Goal: Task Accomplishment & Management: Use online tool/utility

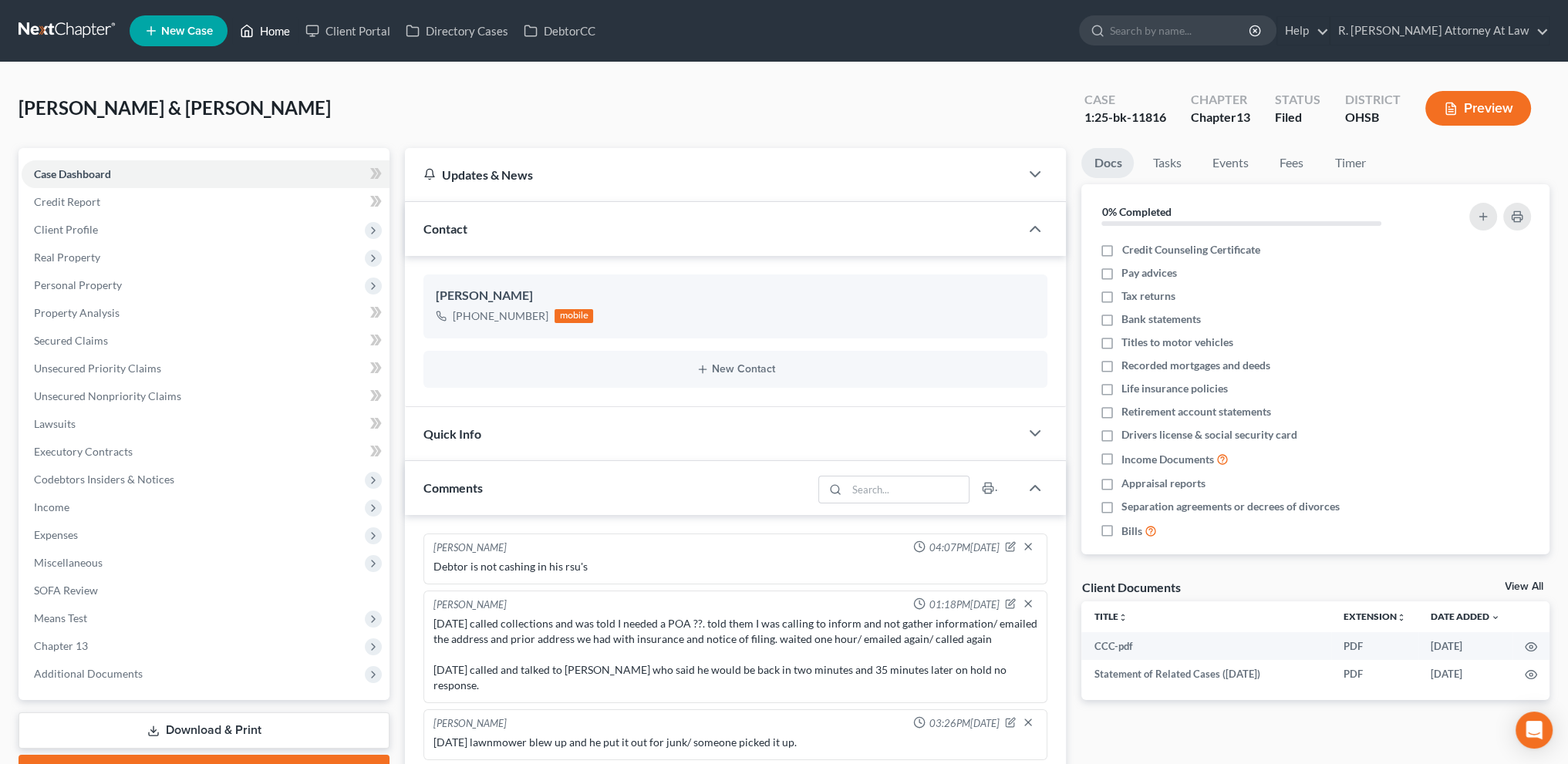
click at [275, 30] on link "Home" at bounding box center [265, 31] width 65 height 28
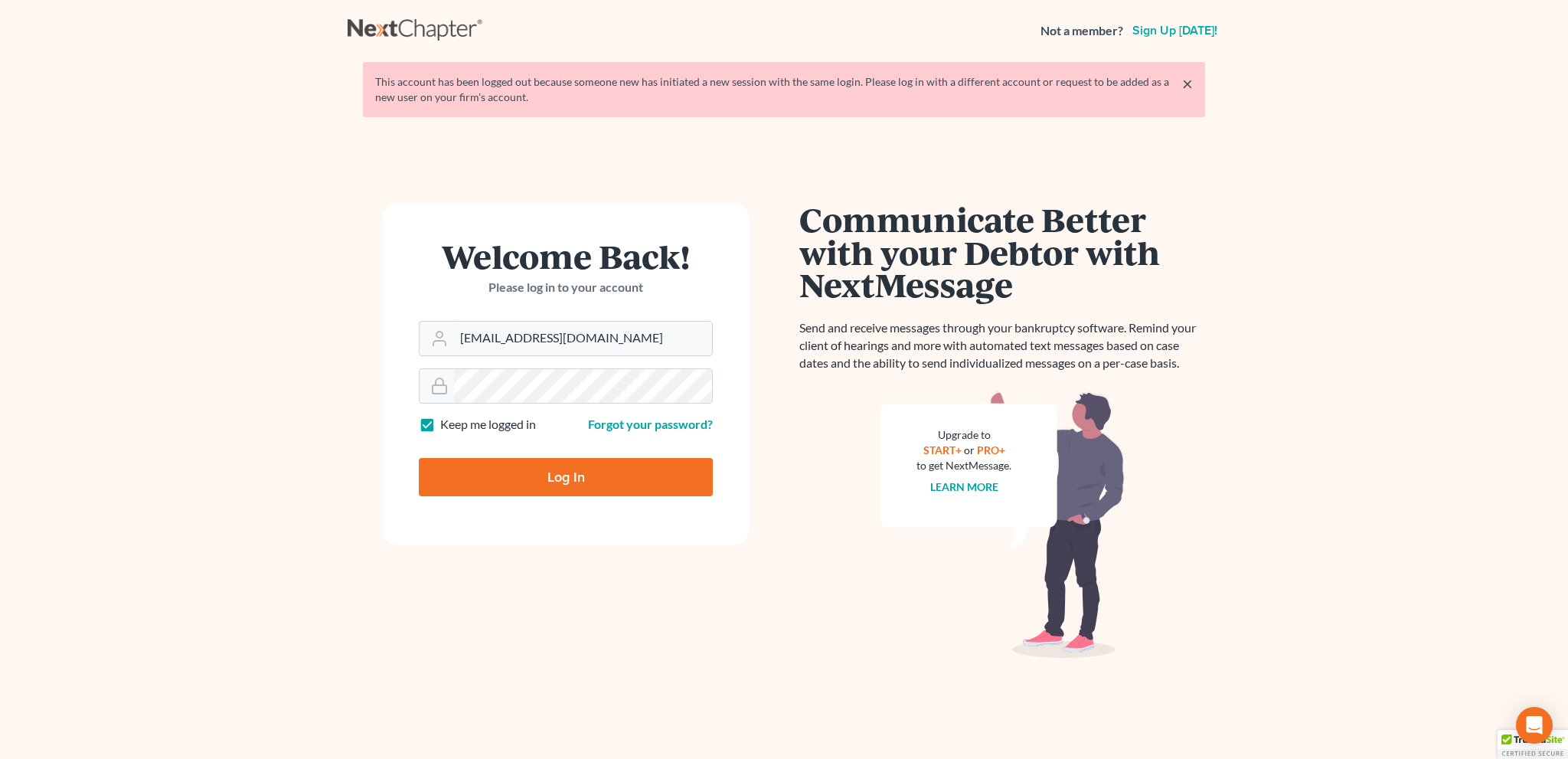
click at [571, 480] on input "Log In" at bounding box center [565, 477] width 294 height 38
type input "Thinking..."
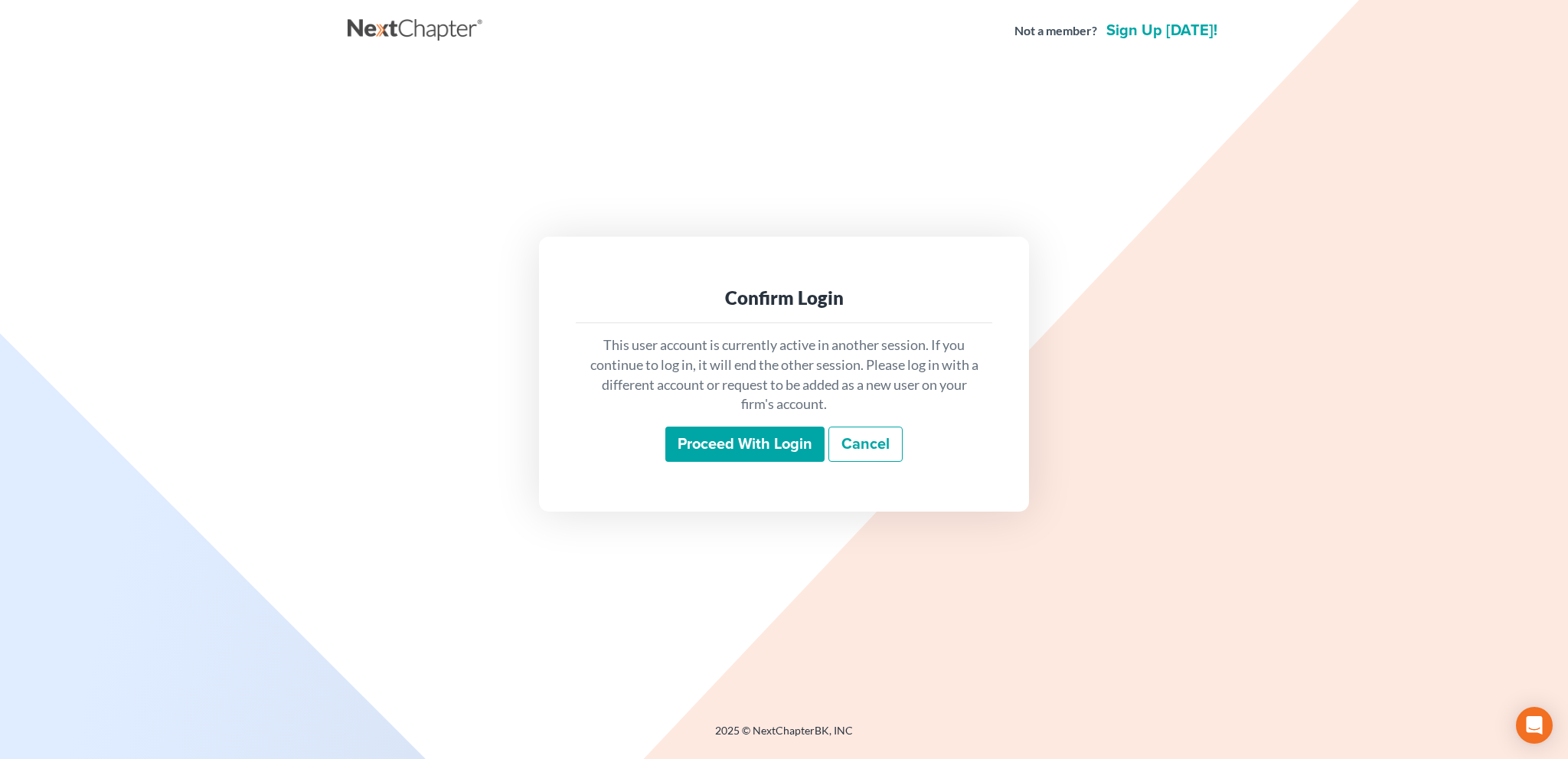
click at [722, 441] on input "Proceed with login" at bounding box center [744, 443] width 159 height 35
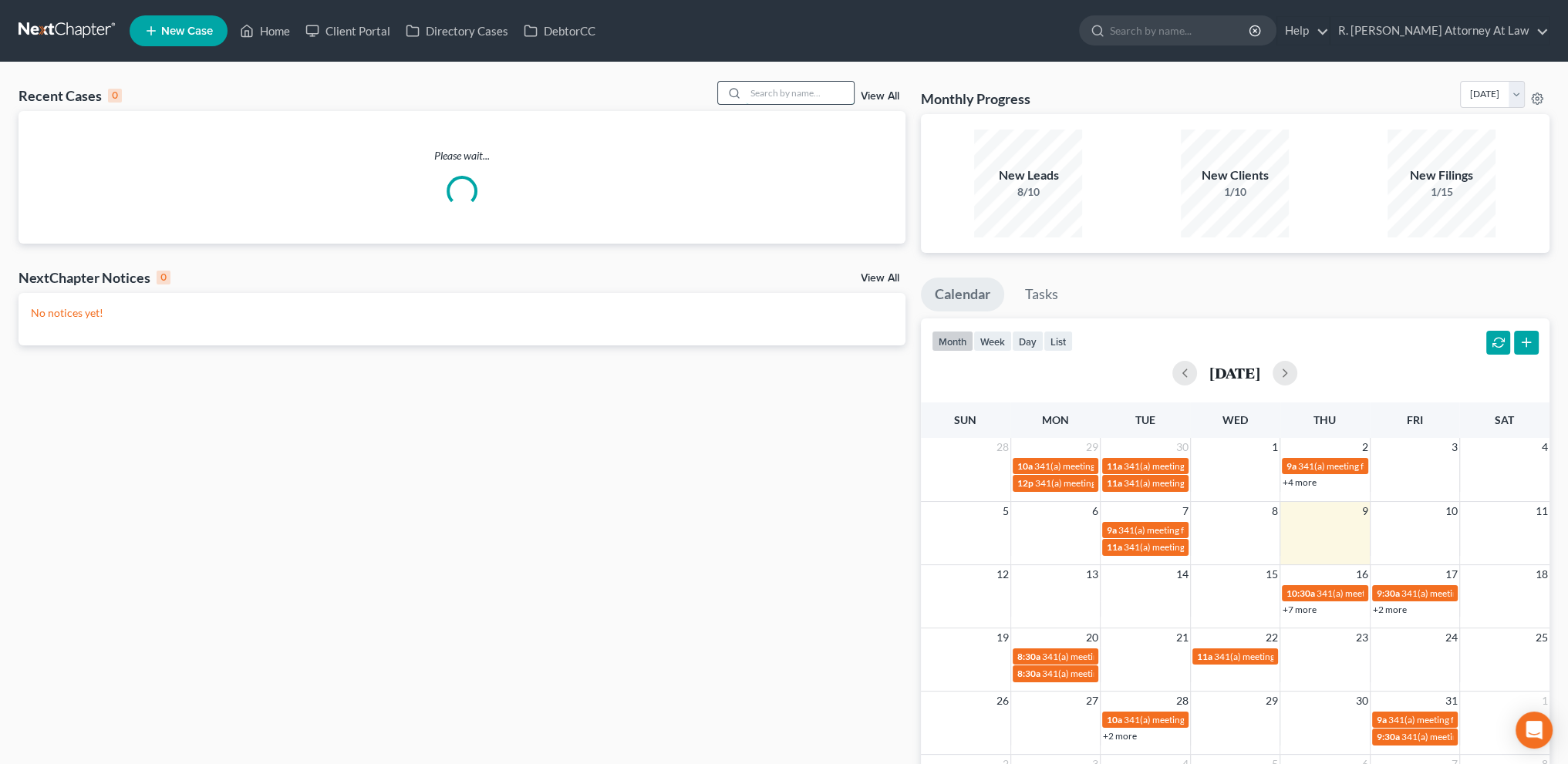
click at [768, 92] on input "search" at bounding box center [800, 92] width 108 height 22
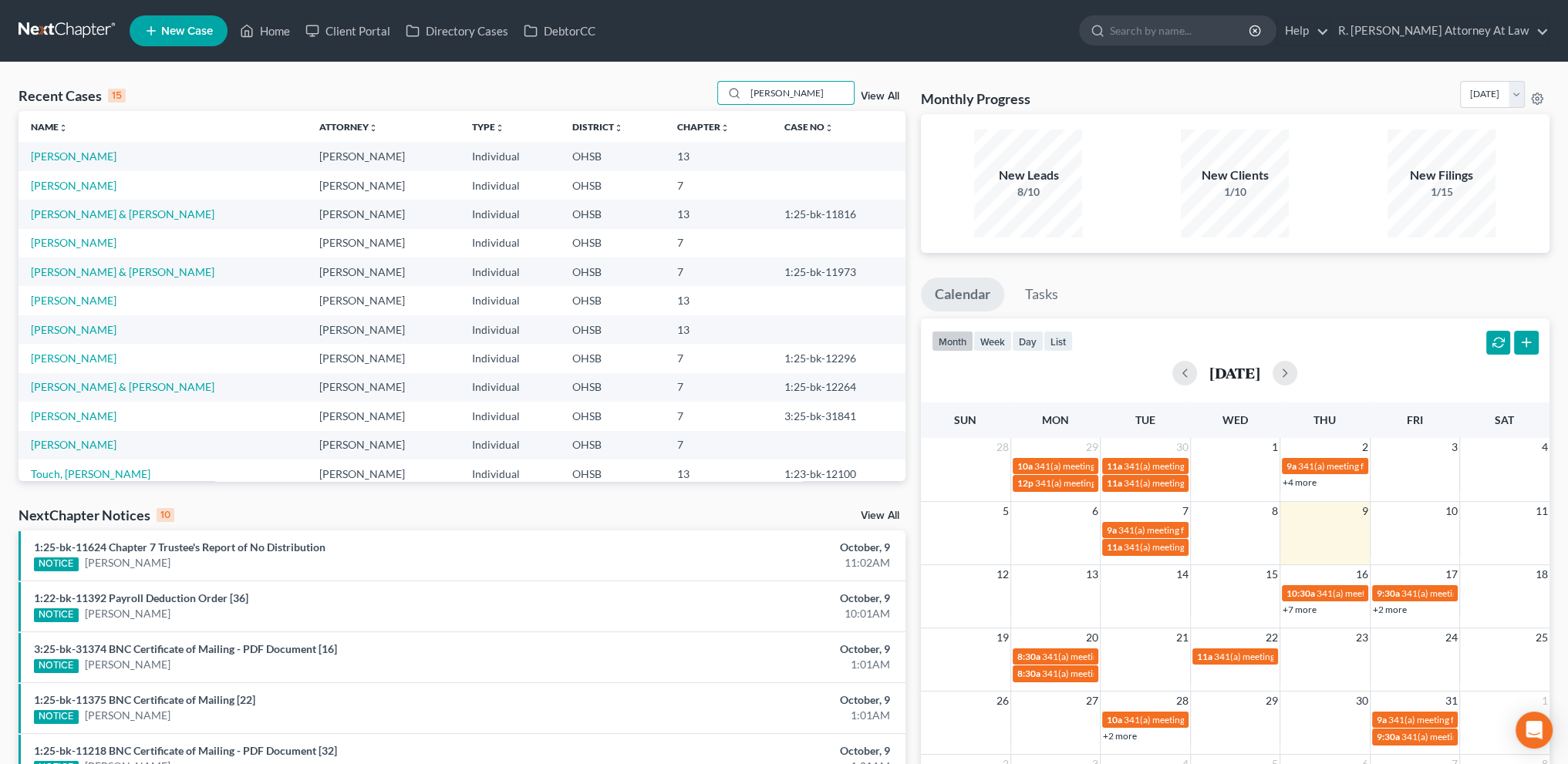
type input "fritz"
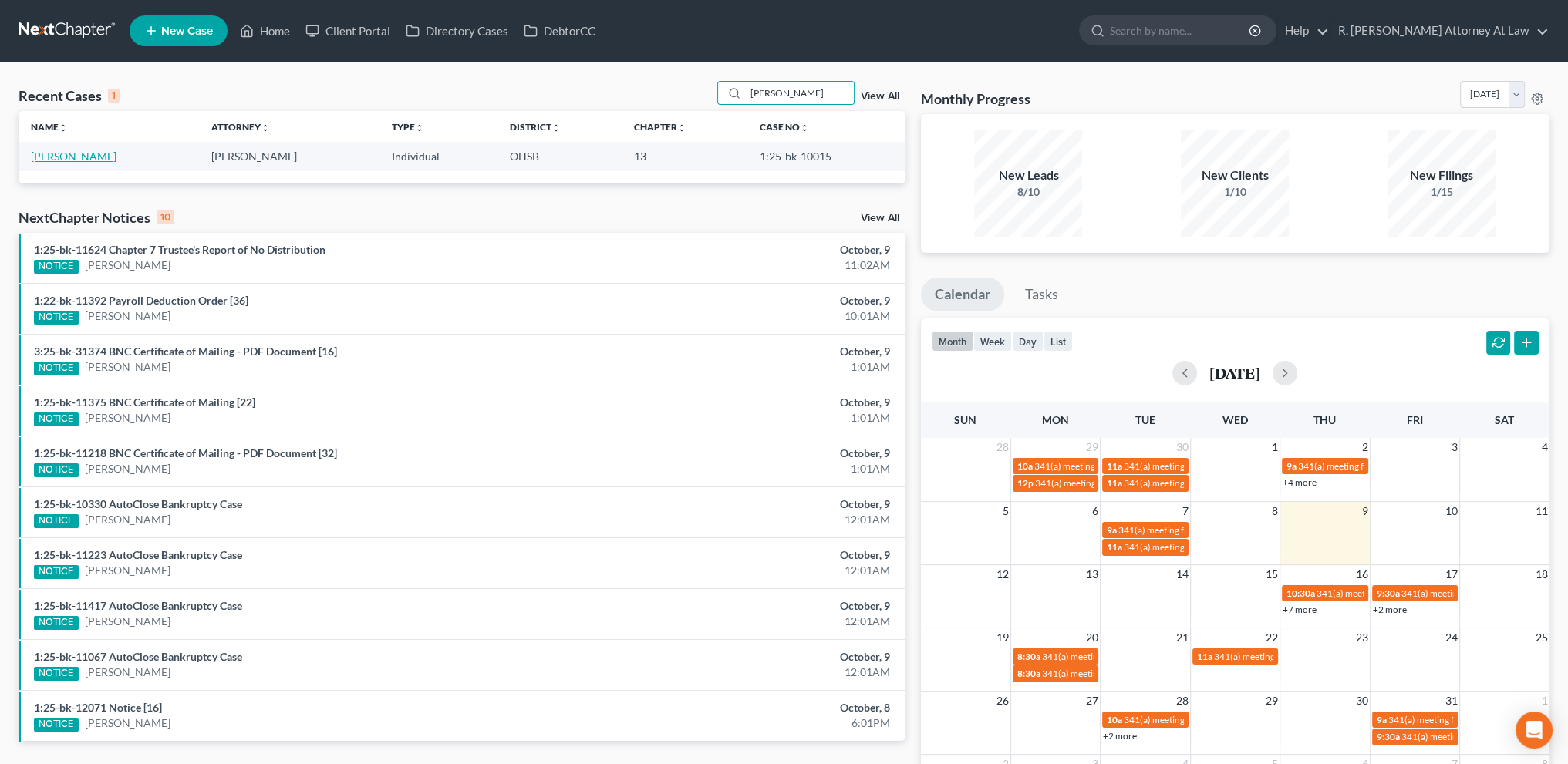
click at [85, 156] on link "Ilgenfritz, Albert" at bounding box center [73, 156] width 85 height 13
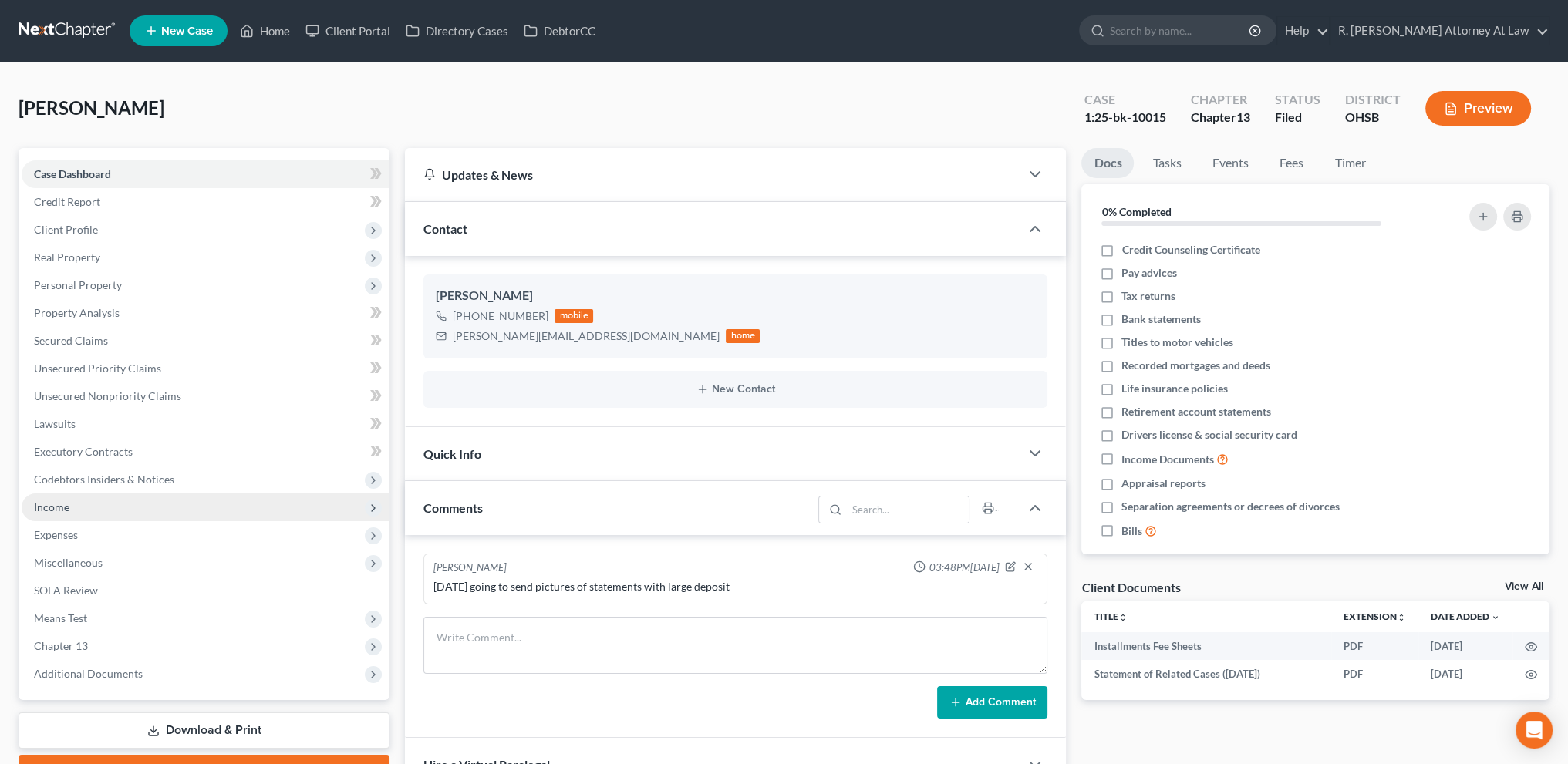
click at [79, 505] on span "Income" at bounding box center [205, 507] width 368 height 28
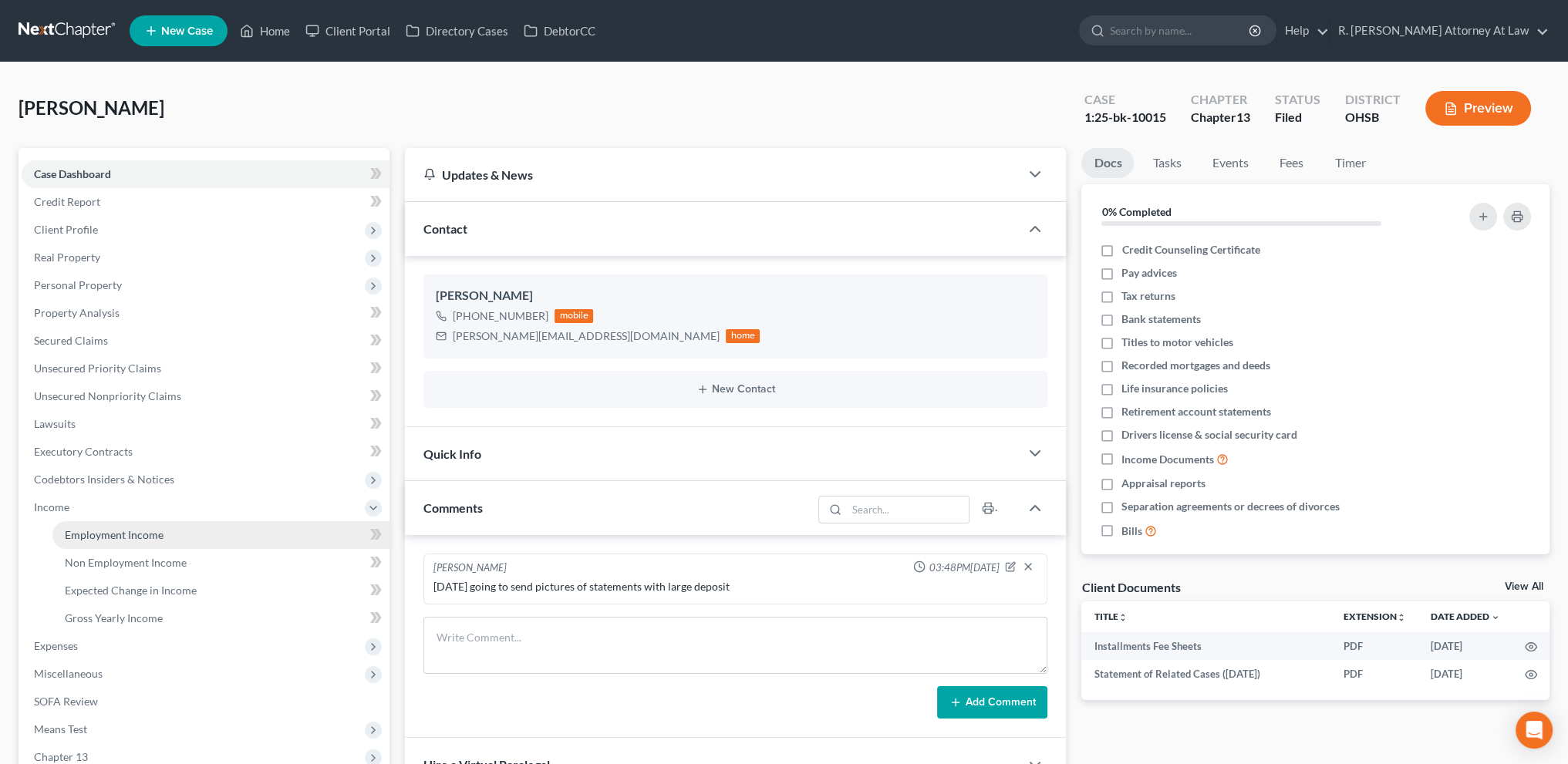
click at [99, 535] on span "Employment Income" at bounding box center [113, 535] width 99 height 13
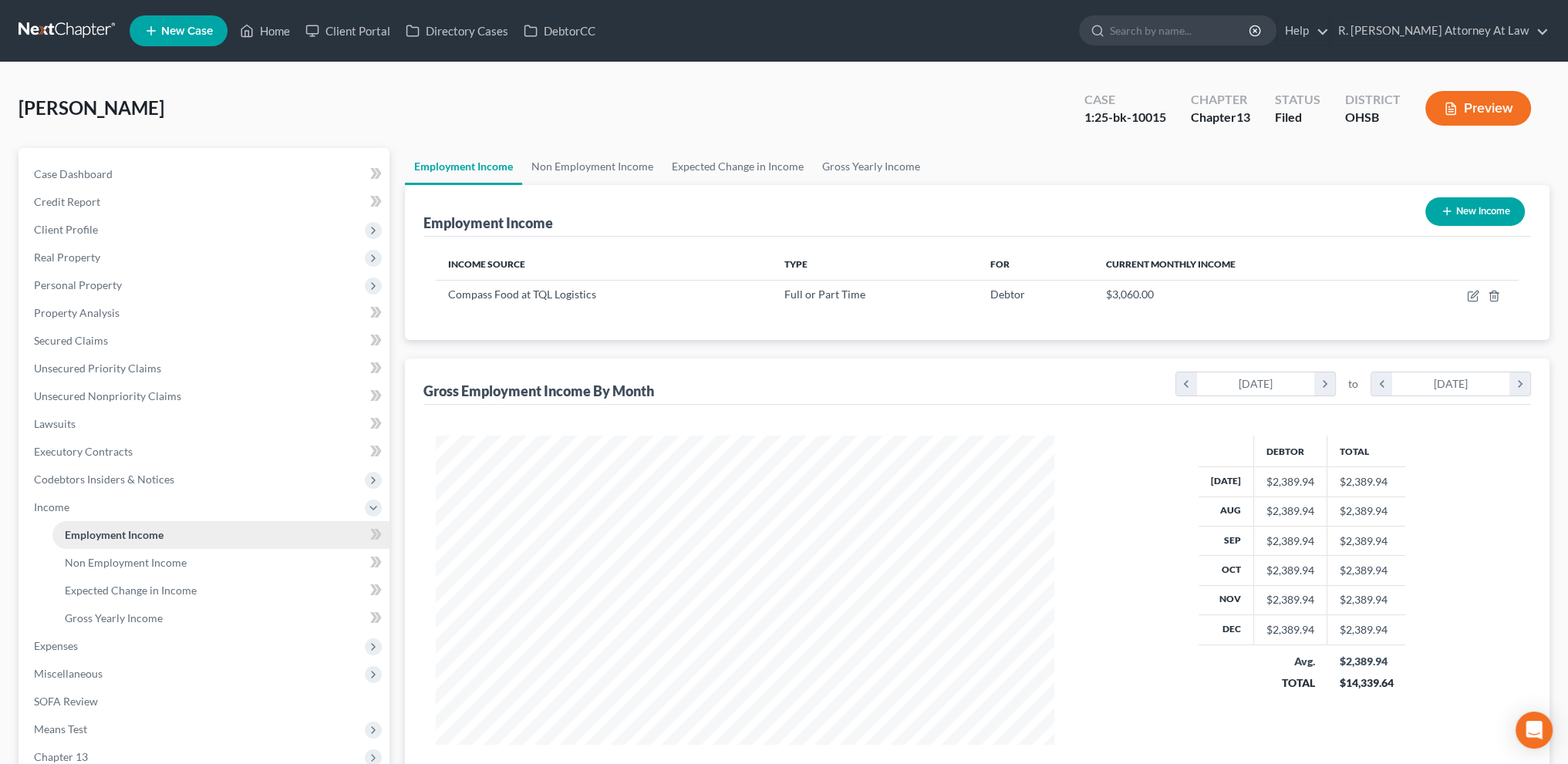
scroll to position [309, 649]
